Goal: Task Accomplishment & Management: Use online tool/utility

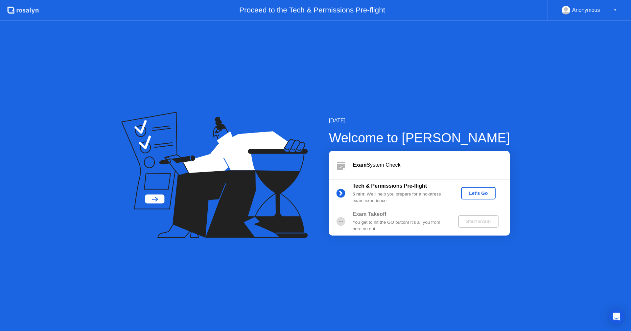
click at [474, 195] on div "Let's Go" at bounding box center [477, 193] width 29 height 5
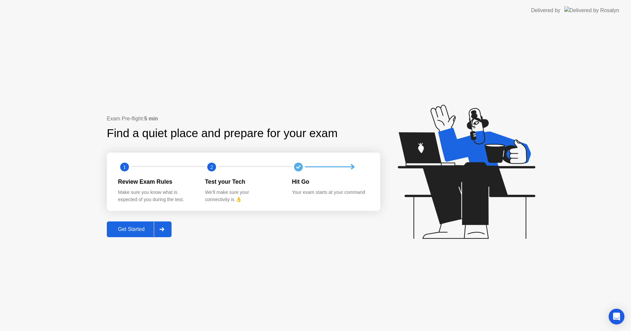
click at [120, 227] on div "Get Started" at bounding box center [131, 230] width 45 height 6
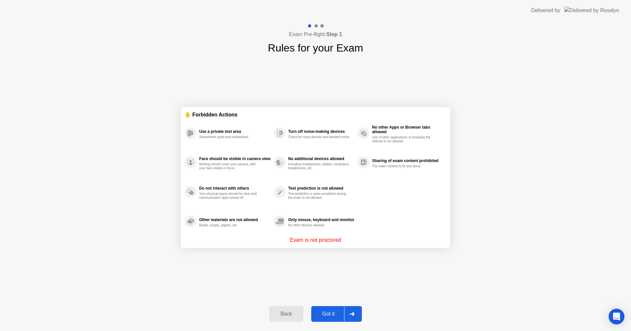
click at [324, 310] on button "Got it" at bounding box center [336, 314] width 51 height 16
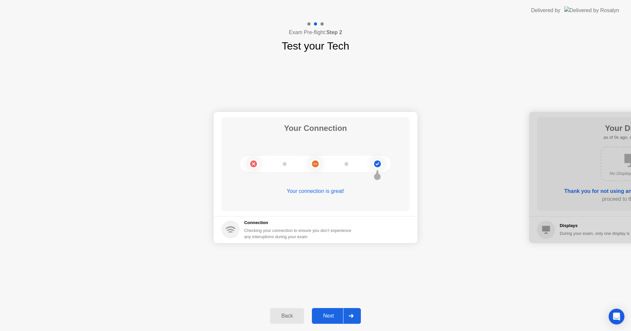
click at [324, 310] on button "Next" at bounding box center [336, 316] width 49 height 16
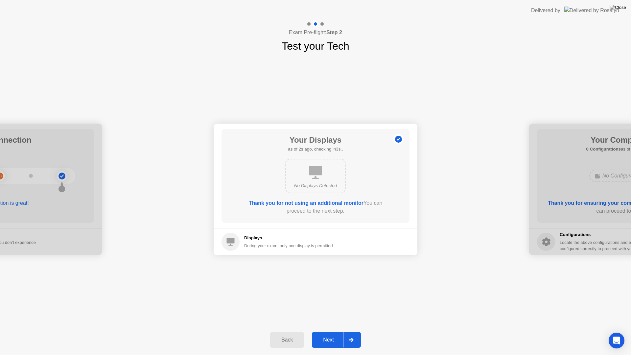
click at [325, 317] on div "Your Connection Your connection is great! Connection Checking your connection t…" at bounding box center [315, 189] width 631 height 271
click at [328, 331] on button "Next" at bounding box center [336, 340] width 49 height 16
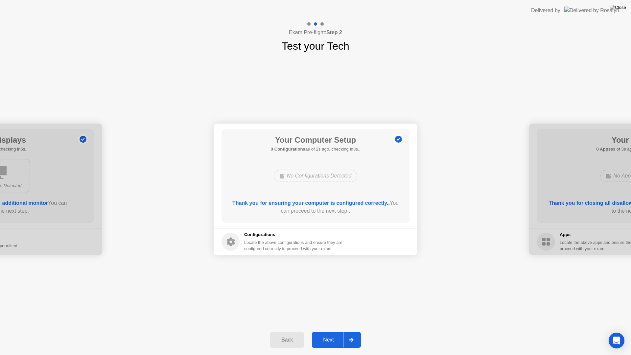
click at [324, 331] on div "Next" at bounding box center [328, 340] width 29 height 6
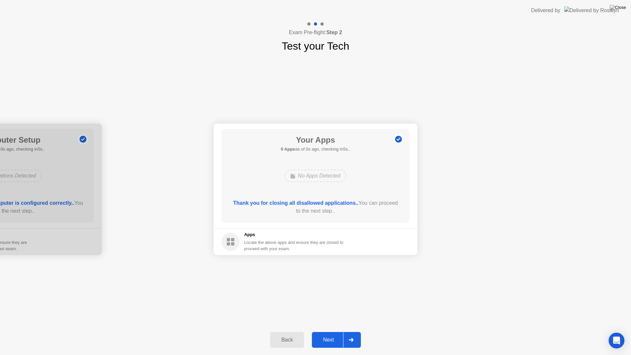
click at [327, 331] on button "Next" at bounding box center [336, 340] width 49 height 16
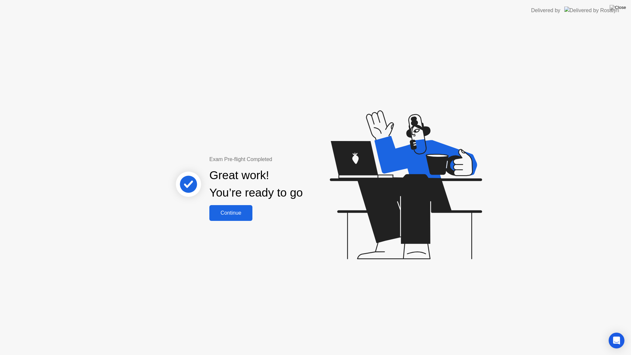
click at [229, 213] on div "Continue" at bounding box center [230, 213] width 39 height 6
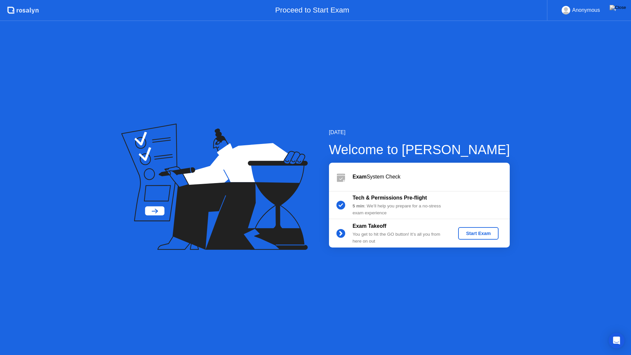
click at [487, 232] on div "Start Exam" at bounding box center [477, 233] width 35 height 5
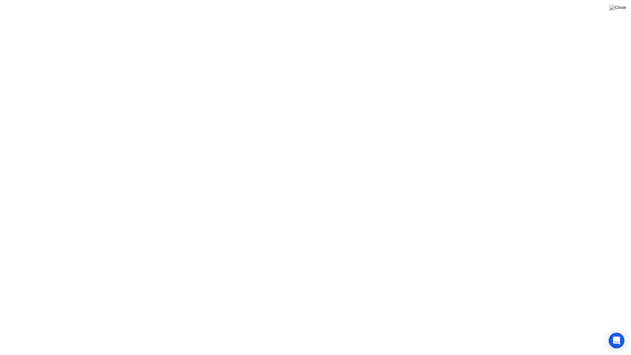
click button "Exam Rules"
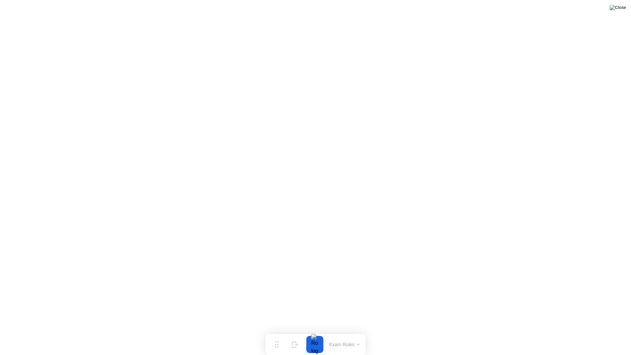
click at [619, 7] on img at bounding box center [617, 7] width 16 height 5
click at [618, 10] on img at bounding box center [617, 7] width 16 height 5
